Goal: Task Accomplishment & Management: Manage account settings

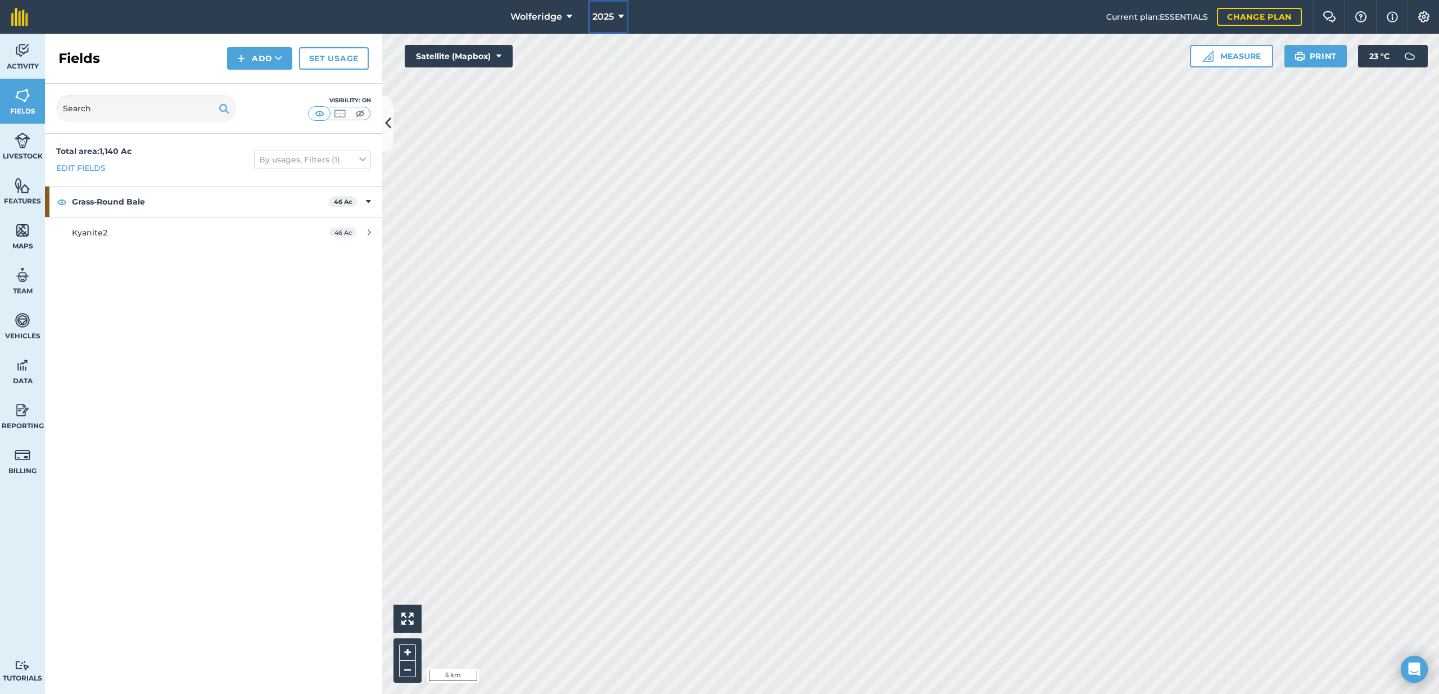
click at [601, 26] on button "2025" at bounding box center [608, 17] width 40 height 34
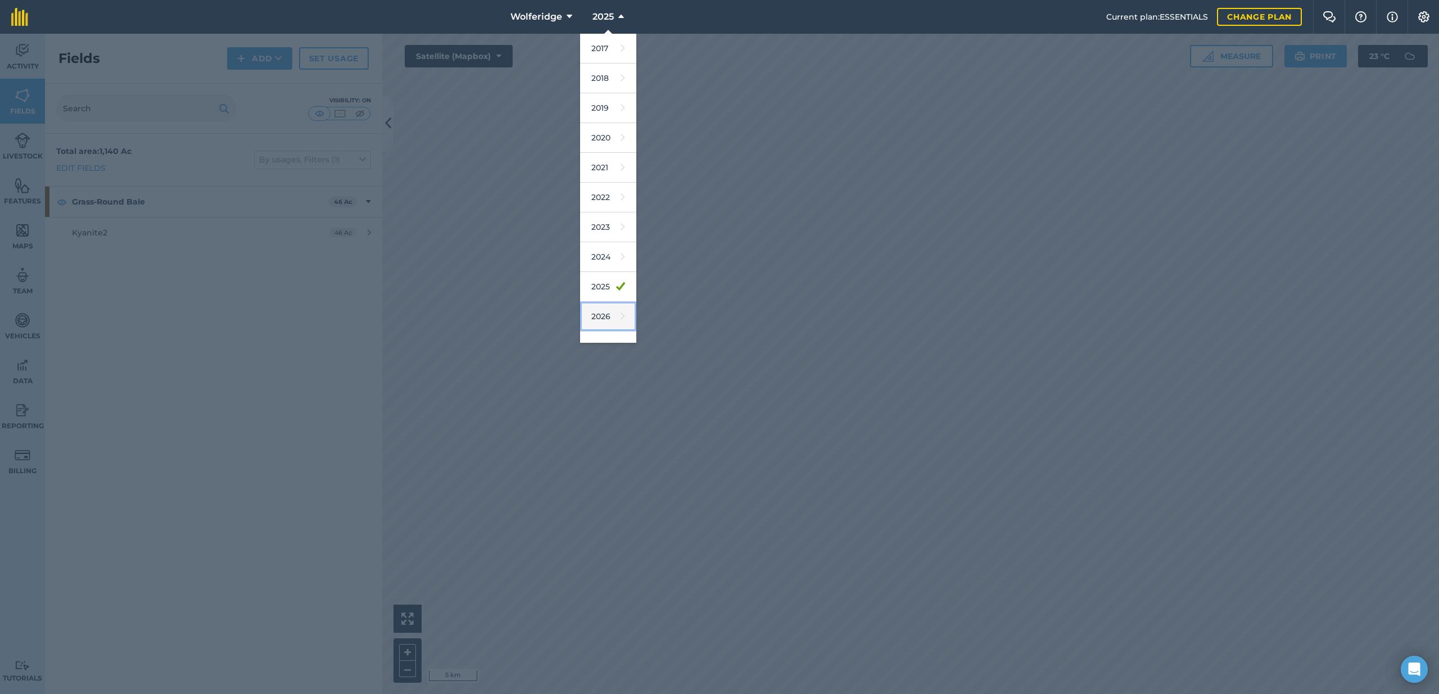
click at [587, 308] on link "2026" at bounding box center [608, 317] width 56 height 30
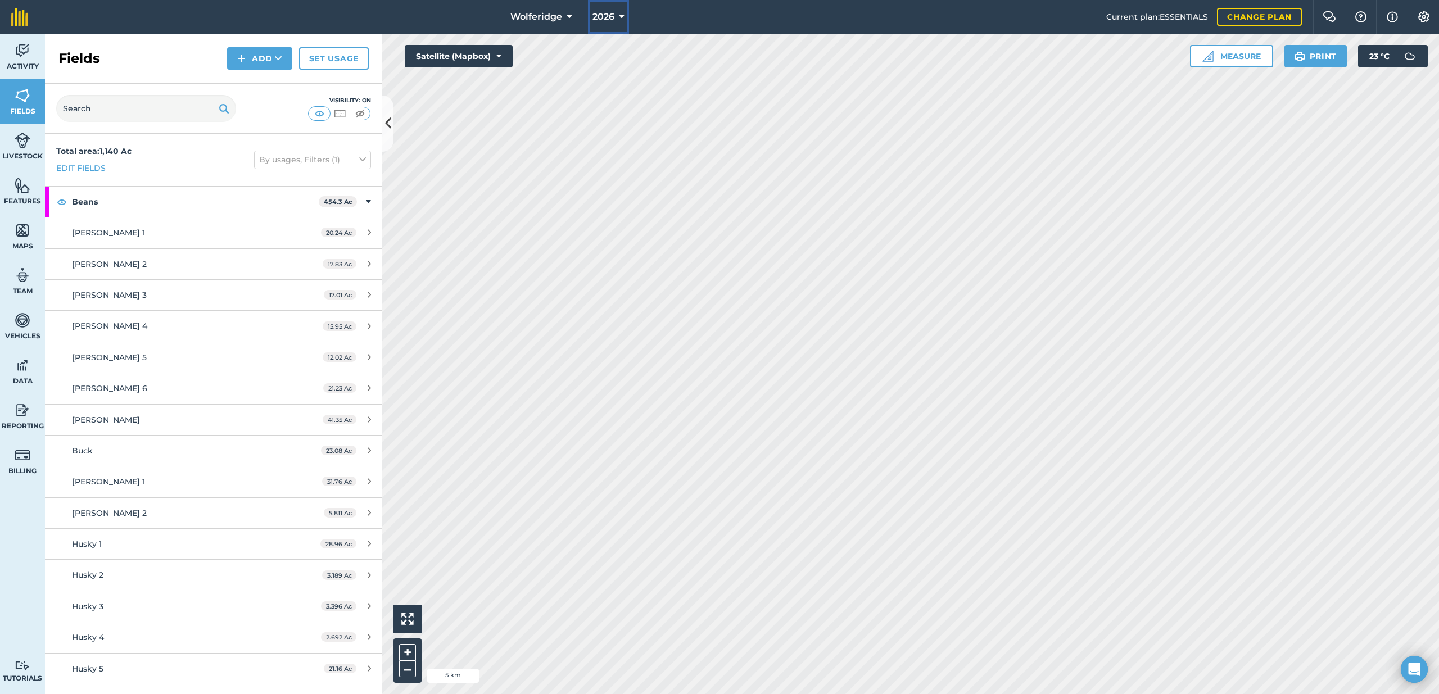
click at [598, 30] on button "2026" at bounding box center [608, 17] width 41 height 34
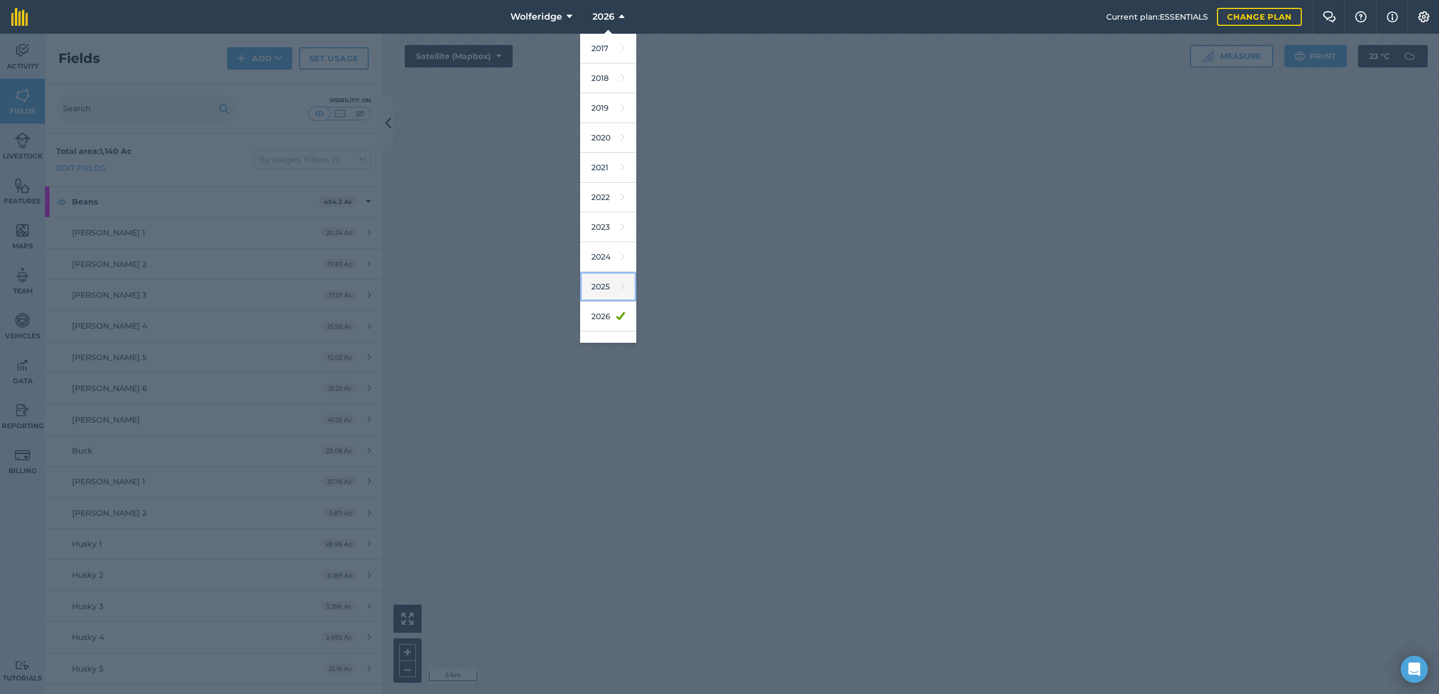
click at [612, 279] on link "2025" at bounding box center [608, 287] width 56 height 30
